Goal: Task Accomplishment & Management: Use online tool/utility

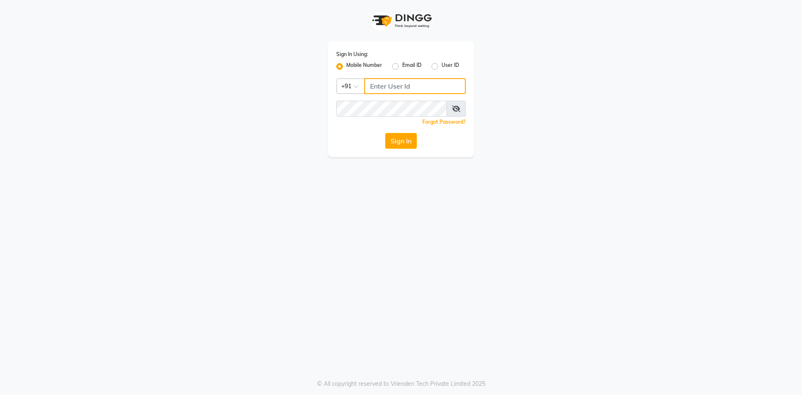
click at [398, 90] on input "Username" at bounding box center [414, 86] width 101 height 16
type input "8977719365"
click at [401, 140] on button "Sign In" at bounding box center [401, 141] width 32 height 16
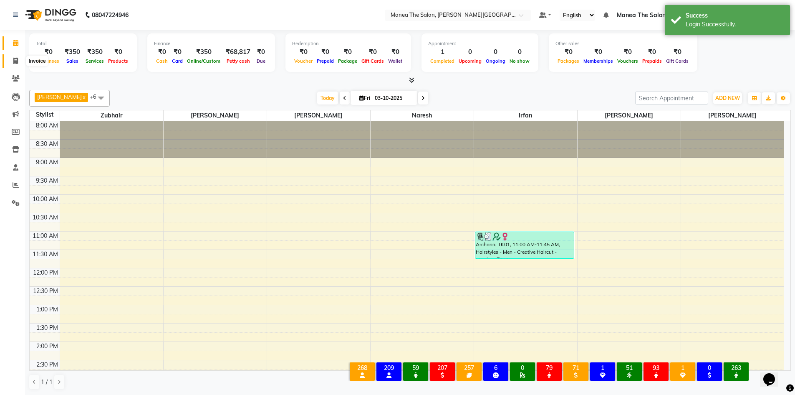
click at [15, 59] on icon at bounding box center [15, 61] width 5 height 6
select select "8762"
select select "service"
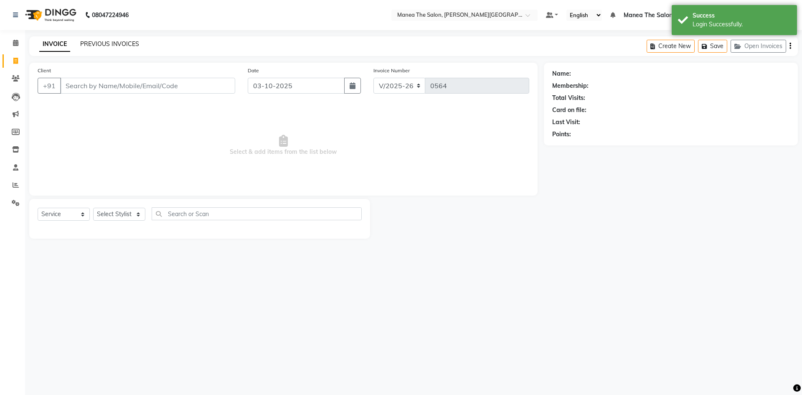
click at [115, 41] on link "PREVIOUS INVOICES" at bounding box center [109, 44] width 59 height 8
